Goal: Task Accomplishment & Management: Manage account settings

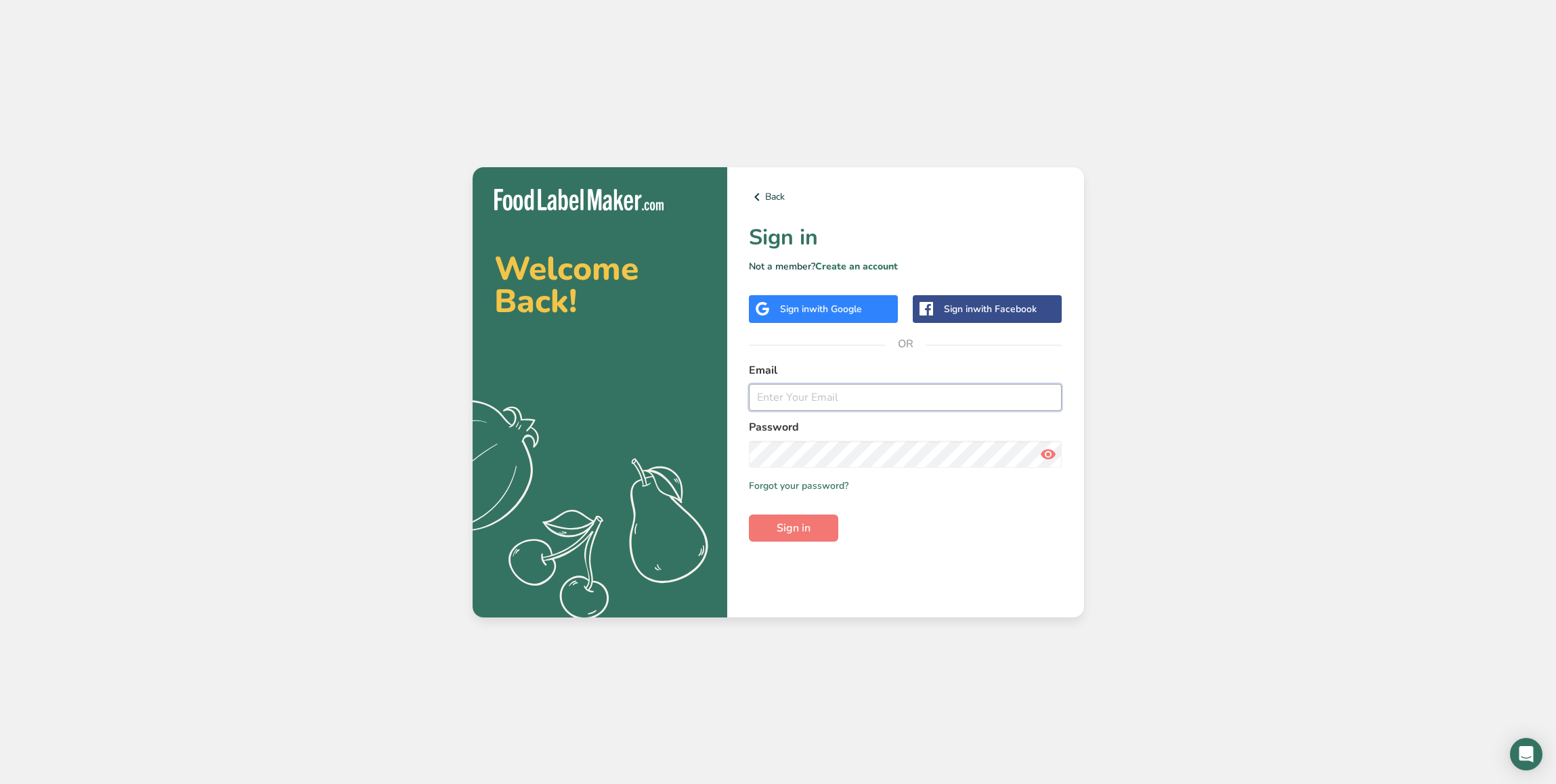
type input "intercom_test@test.com"
click at [837, 318] on div "Sign in with Google" at bounding box center [824, 308] width 149 height 28
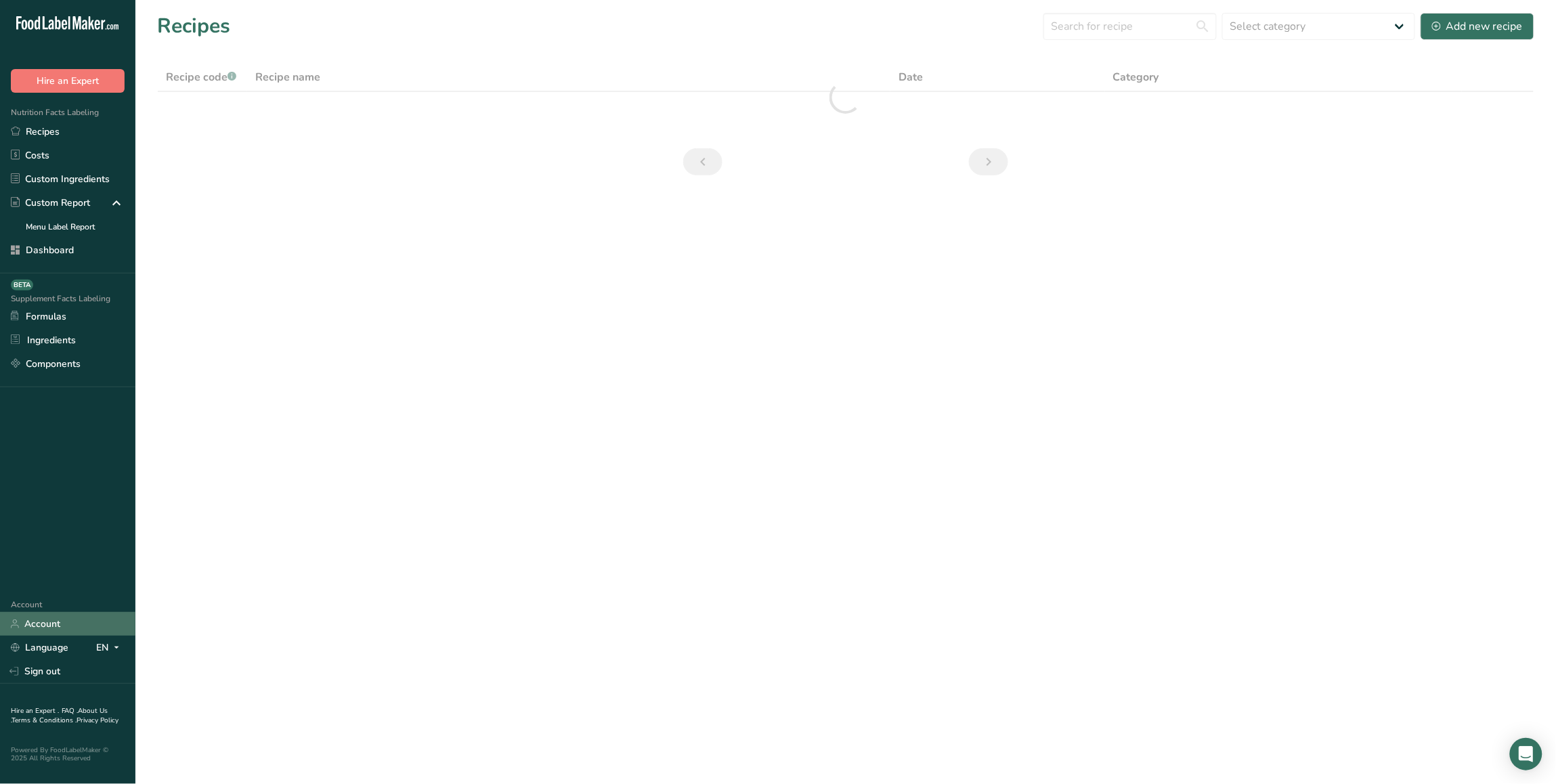
click at [58, 626] on link "Account" at bounding box center [68, 624] width 136 height 24
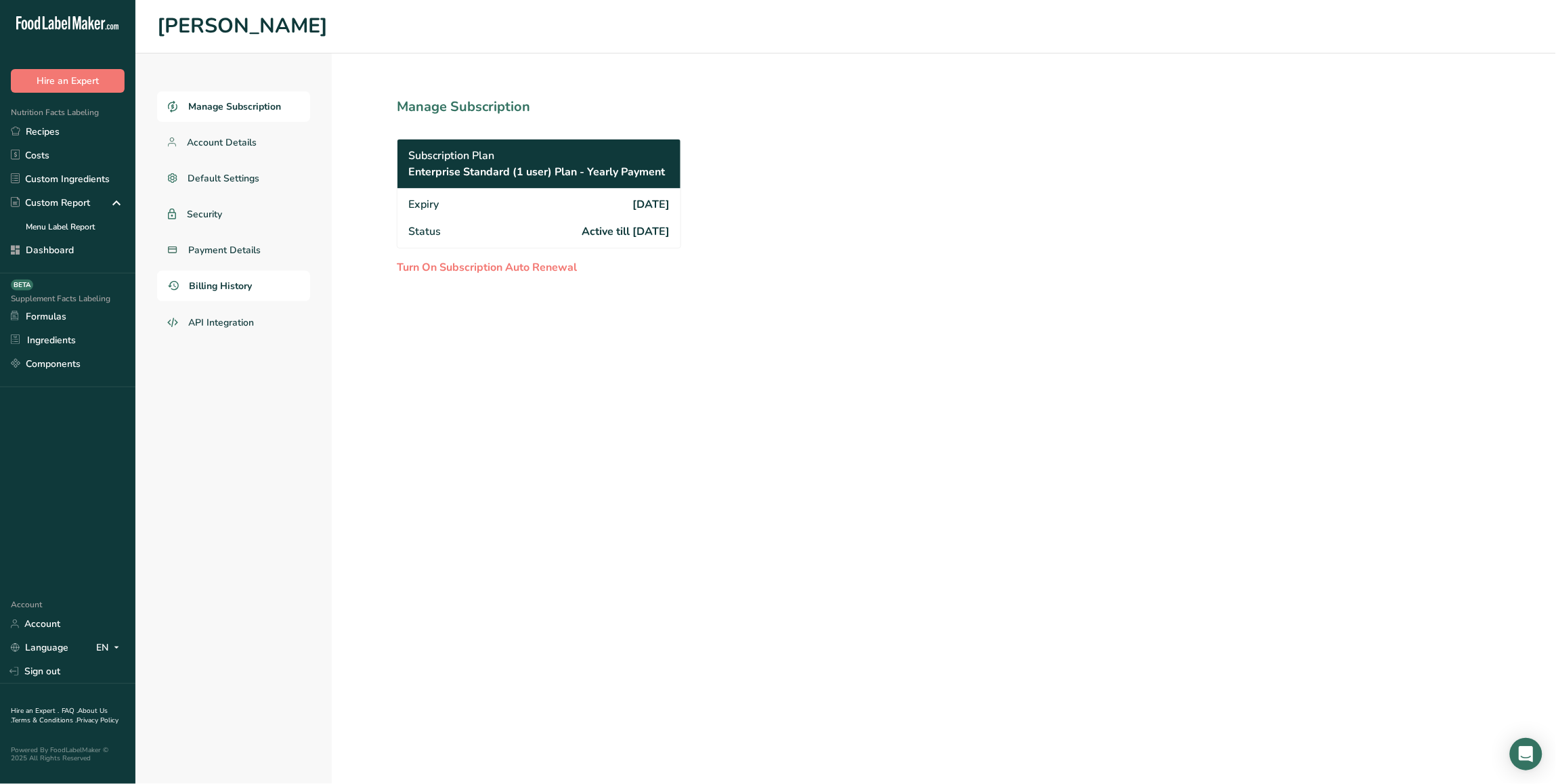
click at [265, 282] on link "Billing History" at bounding box center [234, 286] width 153 height 30
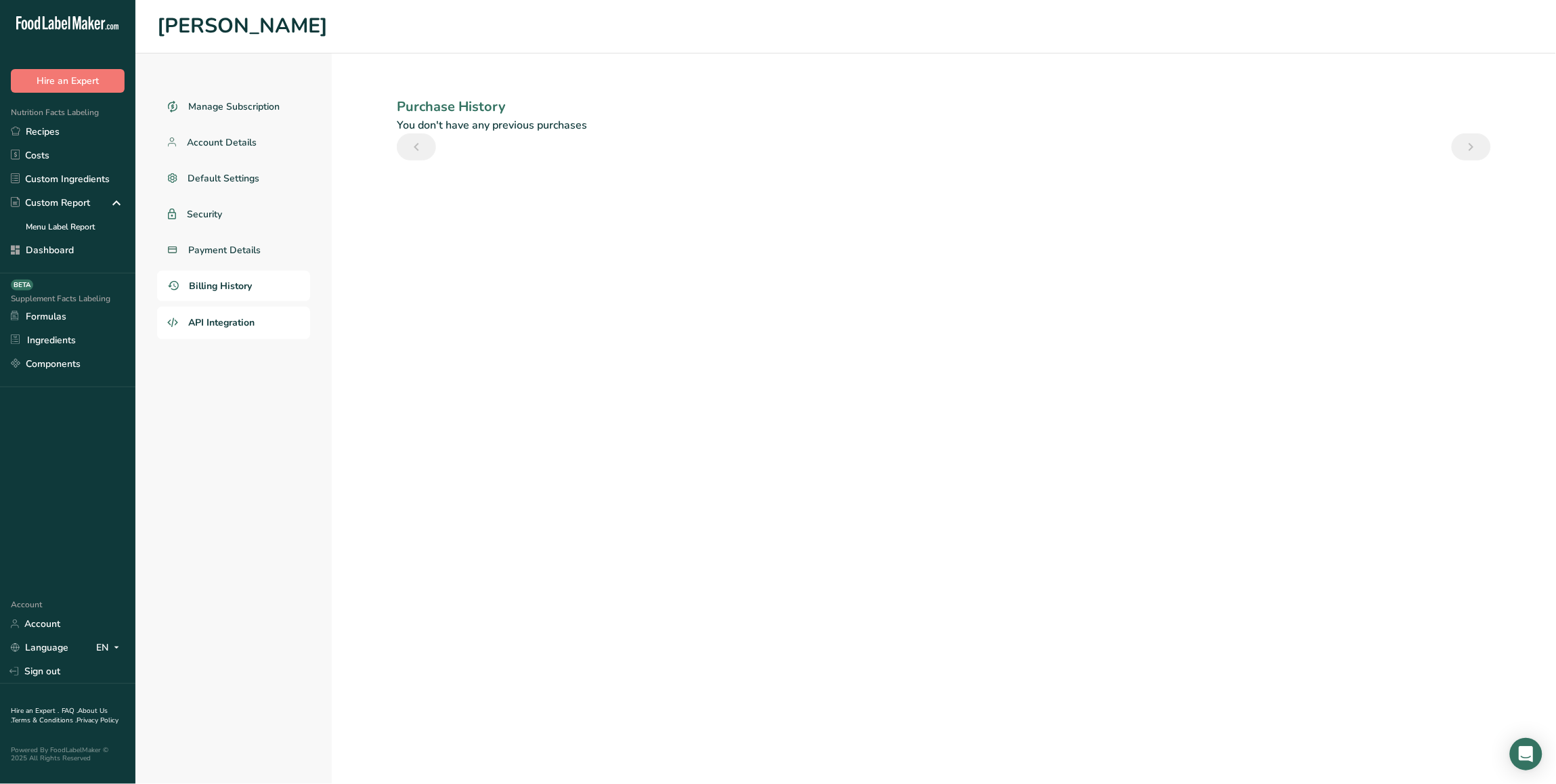
click at [251, 329] on span "API Integration" at bounding box center [220, 322] width 66 height 14
